Goal: Transaction & Acquisition: Purchase product/service

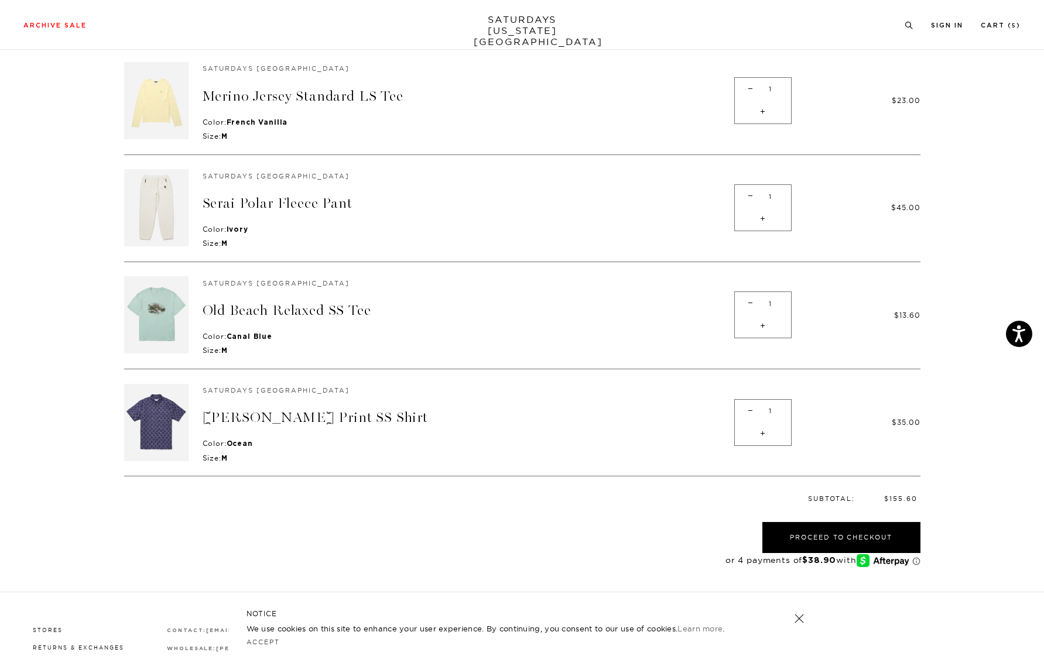
scroll to position [176, 0]
